Goal: Transaction & Acquisition: Download file/media

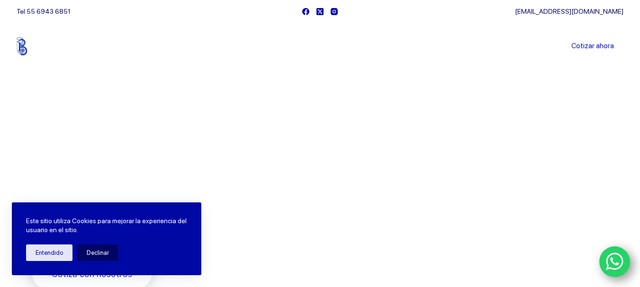
drag, startPoint x: 96, startPoint y: 255, endPoint x: 244, endPoint y: 226, distance: 150.5
click at [99, 254] on button "Declinar" at bounding box center [97, 253] width 41 height 17
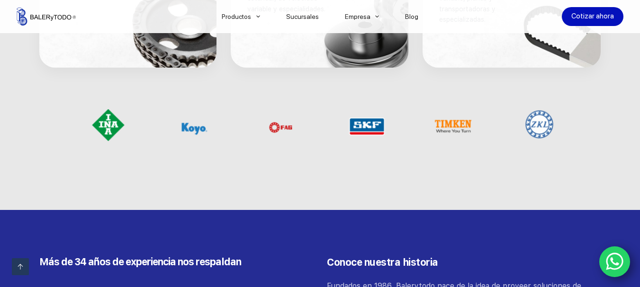
scroll to position [773, 0]
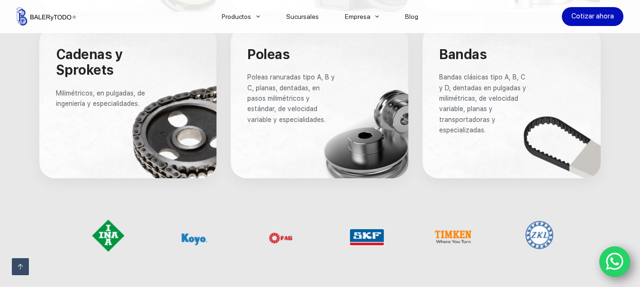
click at [367, 145] on div at bounding box center [320, 102] width 178 height 152
click at [268, 54] on span "Poleas" at bounding box center [268, 54] width 42 height 16
click at [267, 90] on span "Poleas ranuradas tipo A, B y C, planas, dentadas, en pasos milimétricos y están…" at bounding box center [292, 98] width 90 height 50
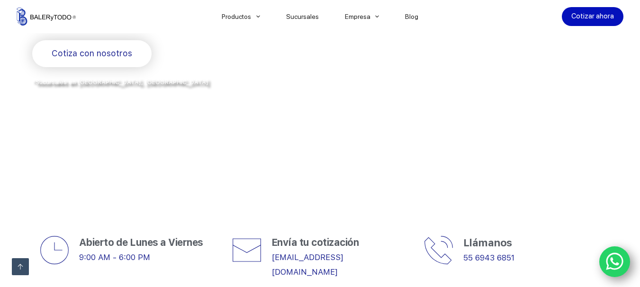
scroll to position [0, 0]
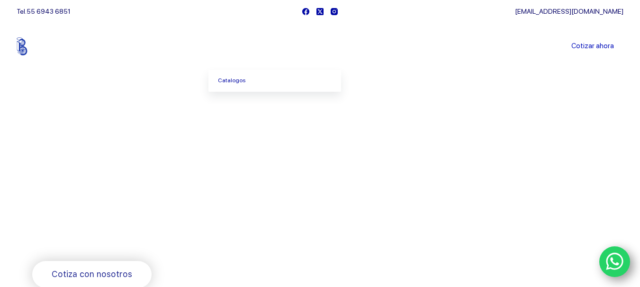
click at [260, 45] on icon "Menu Principal" at bounding box center [258, 47] width 4 height 4
click at [256, 82] on link "Catalogos" at bounding box center [274, 81] width 133 height 22
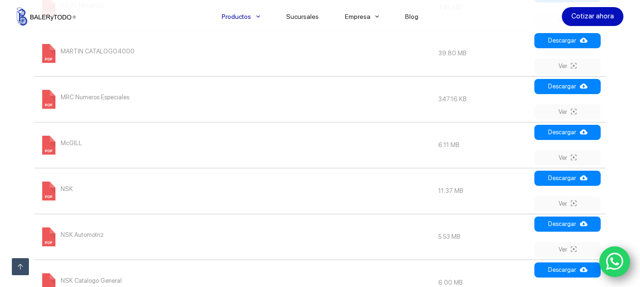
scroll to position [1105, 0]
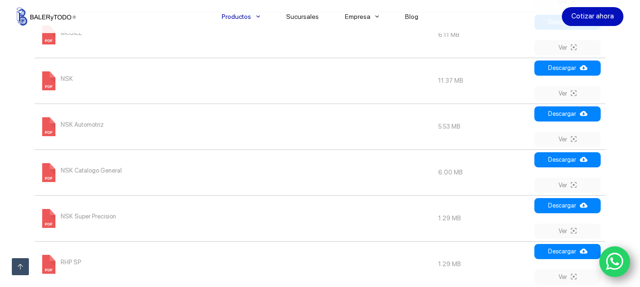
click at [91, 171] on span "NSK Catalogo General" at bounding box center [91, 170] width 61 height 15
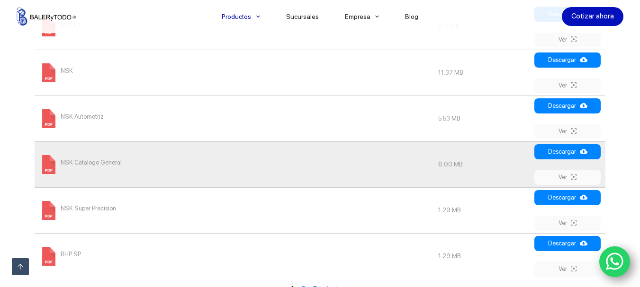
scroll to position [1223, 0]
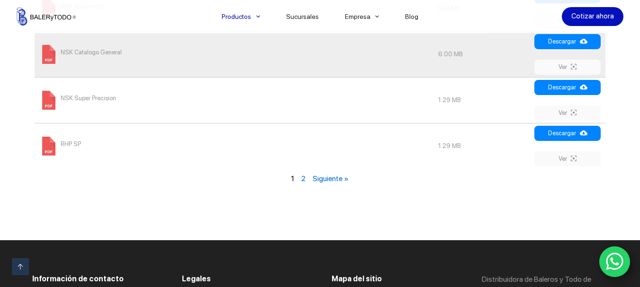
click at [326, 178] on link "Siguiente »" at bounding box center [331, 178] width 36 height 9
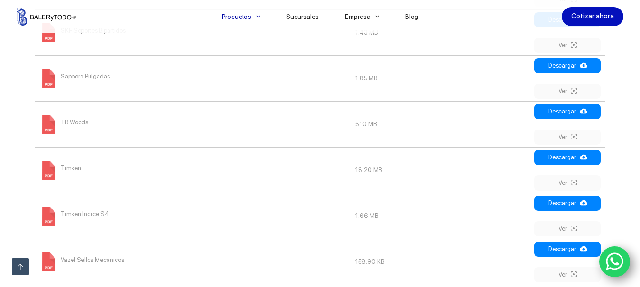
scroll to position [666, 0]
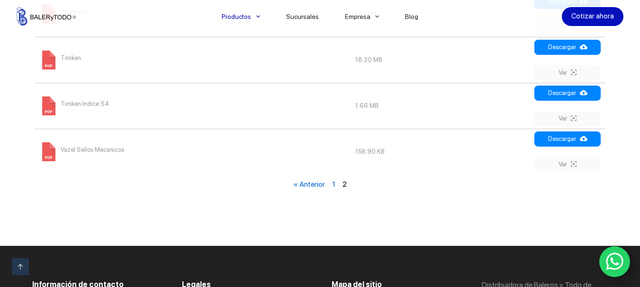
click at [336, 186] on div "« Anterior 1 2" at bounding box center [320, 184] width 576 height 19
click at [334, 186] on link "1" at bounding box center [333, 184] width 3 height 9
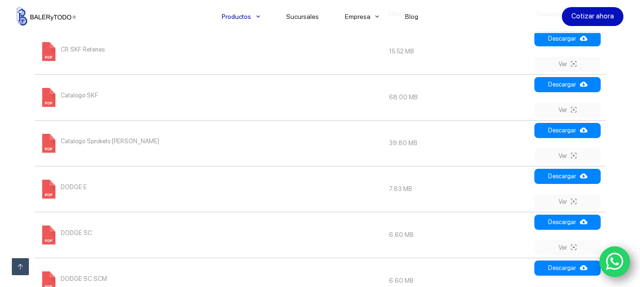
scroll to position [335, 0]
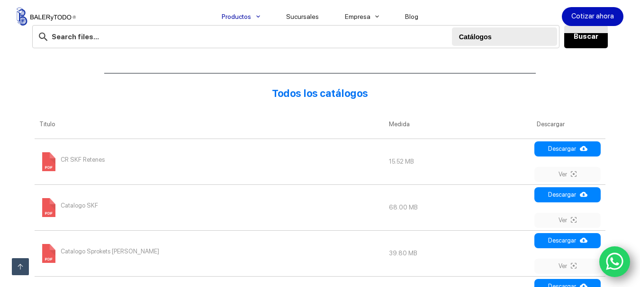
click at [216, 202] on td "Catalogo SKF" at bounding box center [209, 208] width 349 height 46
click at [84, 208] on span "Catalogo SKF" at bounding box center [79, 205] width 37 height 15
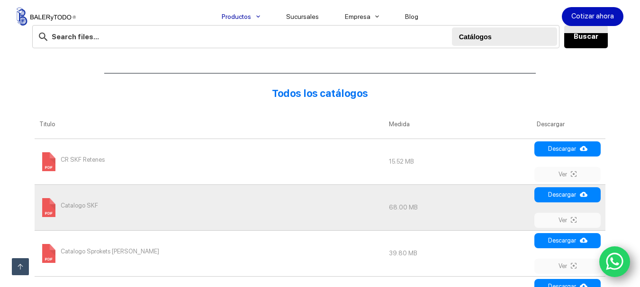
click at [403, 58] on div "Buscar Catálogos Buscar" at bounding box center [320, 35] width 576 height 52
